Goal: Navigation & Orientation: Find specific page/section

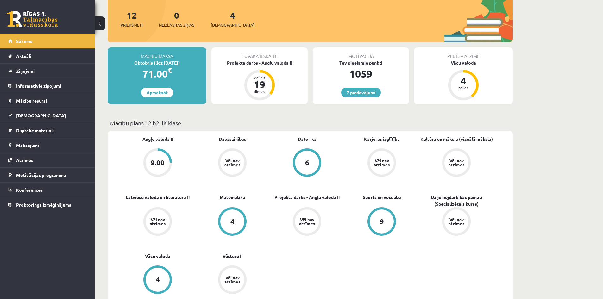
scroll to position [95, 0]
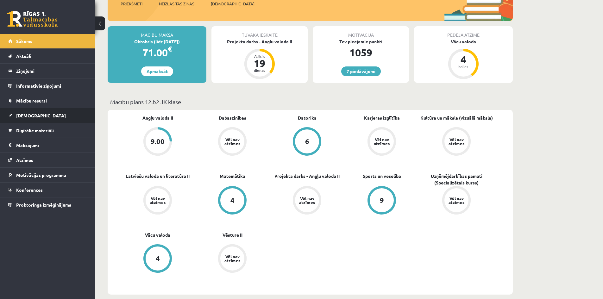
click at [27, 113] on link "[DEMOGRAPHIC_DATA]" at bounding box center [47, 115] width 79 height 15
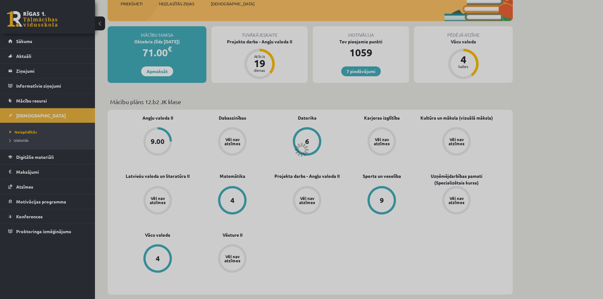
click at [23, 138] on div at bounding box center [301, 149] width 603 height 299
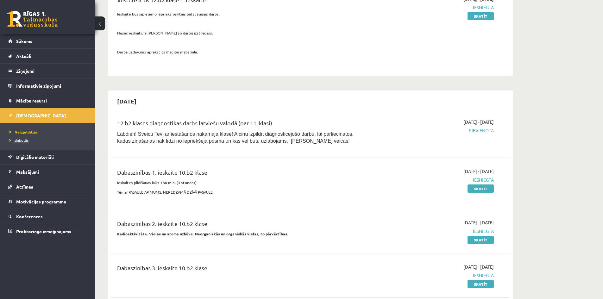
click at [19, 141] on span "Izlabotās" at bounding box center [18, 140] width 19 height 5
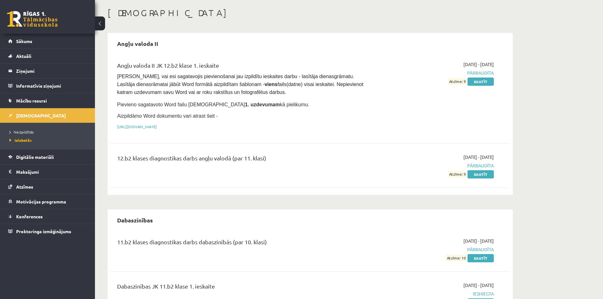
scroll to position [29, 0]
click at [20, 132] on span "Neizpildītās" at bounding box center [21, 131] width 24 height 5
click at [29, 131] on span "Neizpildītās" at bounding box center [23, 131] width 28 height 5
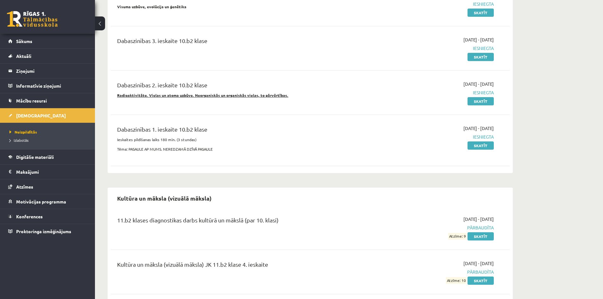
scroll to position [409, 0]
click at [21, 131] on span "Neizpildītās" at bounding box center [23, 131] width 28 height 5
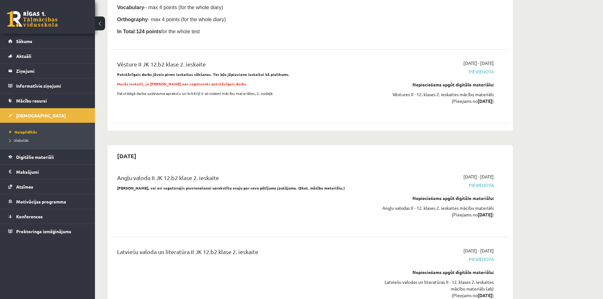
scroll to position [1710, 0]
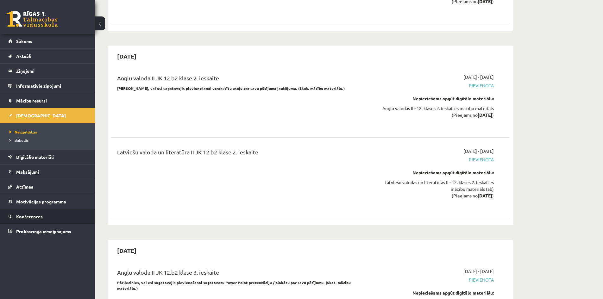
click at [35, 218] on span "Konferences" at bounding box center [29, 217] width 27 height 6
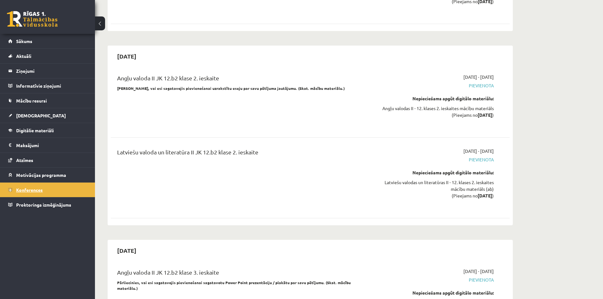
click at [24, 190] on span "Konferences" at bounding box center [29, 190] width 27 height 6
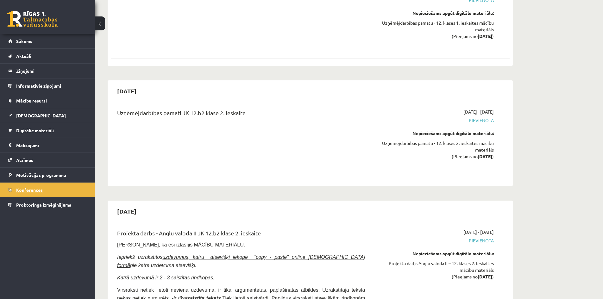
scroll to position [855, 0]
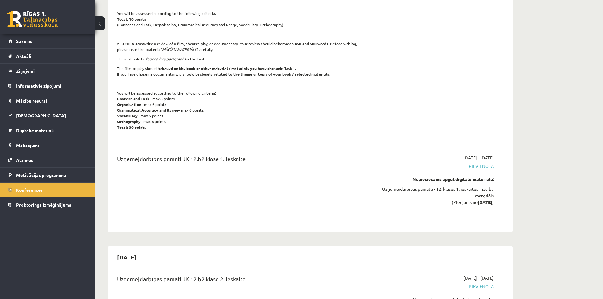
click at [30, 190] on span "Konferences" at bounding box center [29, 190] width 27 height 6
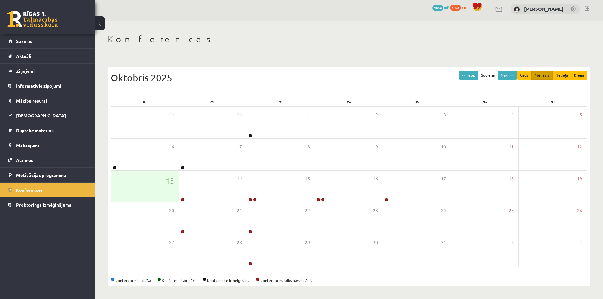
scroll to position [3, 0]
click at [217, 193] on div "14" at bounding box center [213, 187] width 68 height 32
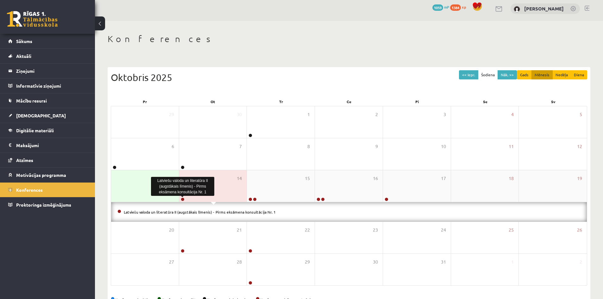
click at [182, 199] on link at bounding box center [183, 200] width 4 height 4
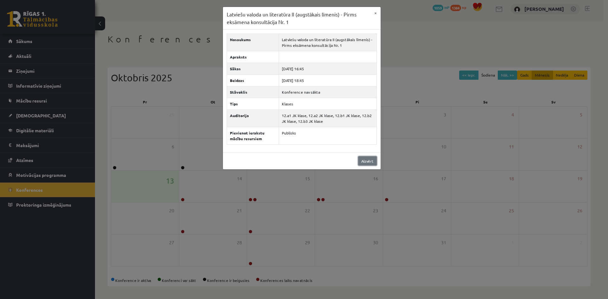
click at [367, 163] on link "Aizvērt" at bounding box center [367, 160] width 19 height 9
